Goal: Information Seeking & Learning: Learn about a topic

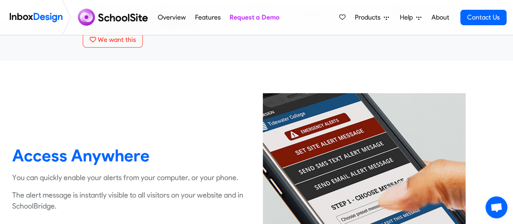
scroll to position [122, 0]
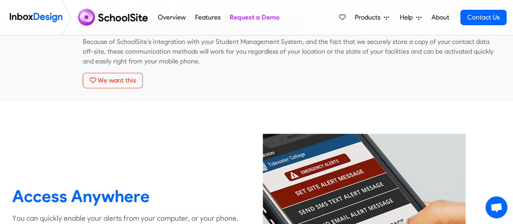
click at [376, 17] on span "Products" at bounding box center [369, 18] width 29 height 10
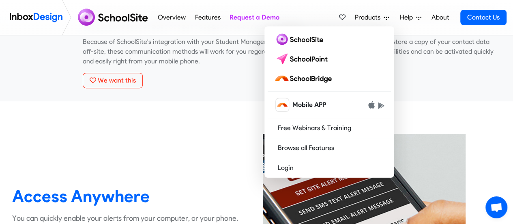
click at [224, 126] on div "Access Anywhere You can quickly enable your alerts from your computer, or your …" at bounding box center [131, 221] width 251 height 203
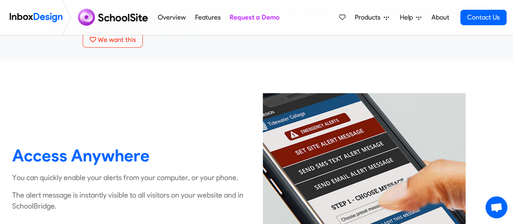
scroll to position [0, 0]
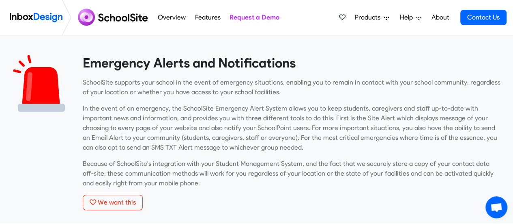
click at [199, 15] on link "Features" at bounding box center [208, 17] width 30 height 16
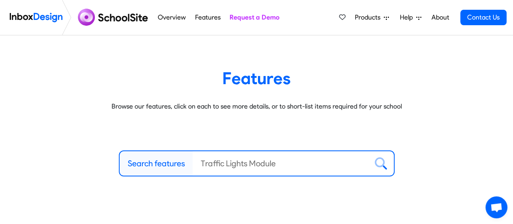
click at [165, 14] on link "Overview" at bounding box center [172, 17] width 32 height 16
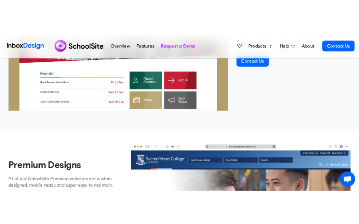
scroll to position [284, 0]
